Goal: Find specific page/section: Find specific page/section

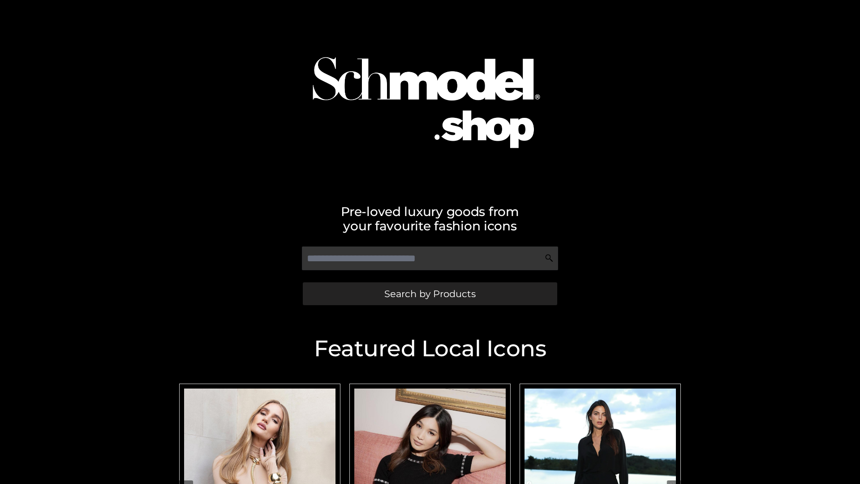
click at [430, 294] on span "Search by Products" at bounding box center [429, 293] width 91 height 9
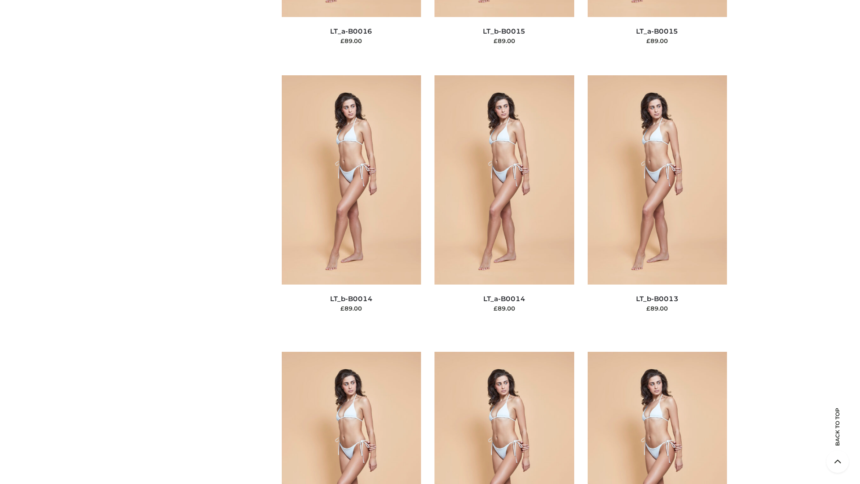
scroll to position [3187, 0]
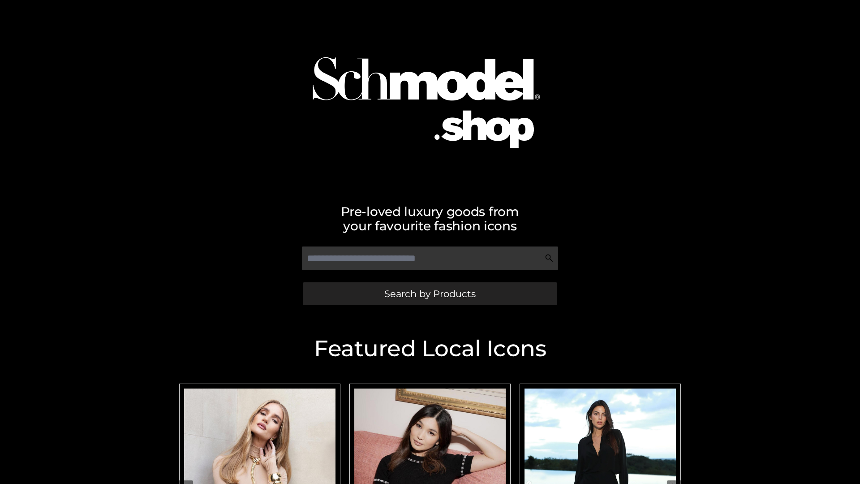
click at [430, 294] on span "Search by Products" at bounding box center [429, 293] width 91 height 9
